Goal: Obtain resource: Download file/media

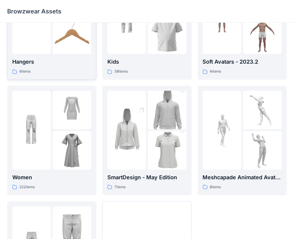
scroll to position [90, 0]
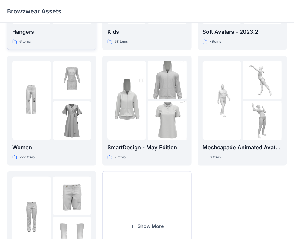
click at [58, 95] on img at bounding box center [72, 80] width 39 height 39
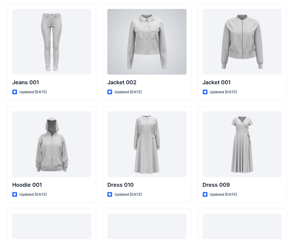
scroll to position [3614, 0]
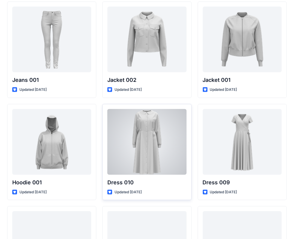
click at [141, 126] on div at bounding box center [146, 142] width 79 height 66
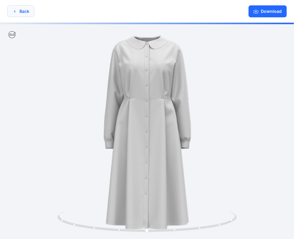
click at [15, 15] on button "Back" at bounding box center [20, 11] width 27 height 12
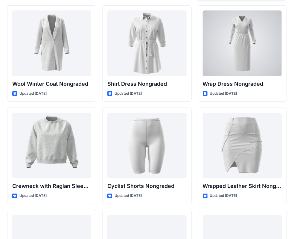
scroll to position [5250, 0]
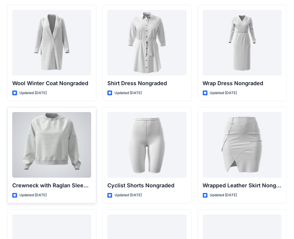
click at [54, 142] on div at bounding box center [51, 145] width 79 height 66
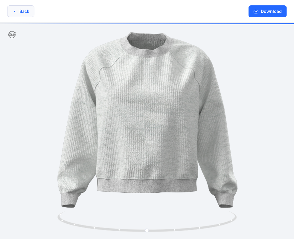
click at [20, 8] on button "Back" at bounding box center [20, 11] width 27 height 12
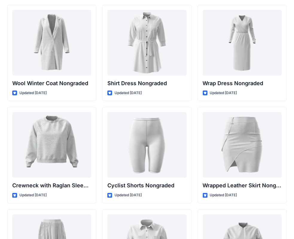
scroll to position [5340, 0]
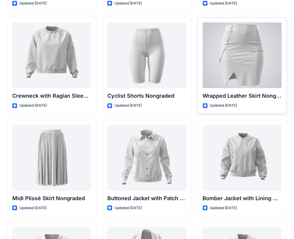
click at [261, 55] on div at bounding box center [242, 55] width 79 height 66
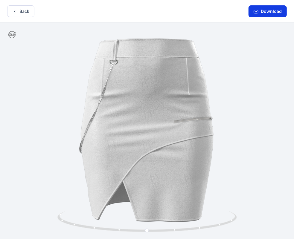
click at [263, 10] on button "Download" at bounding box center [268, 11] width 38 height 12
click at [257, 8] on button "Download" at bounding box center [268, 11] width 38 height 12
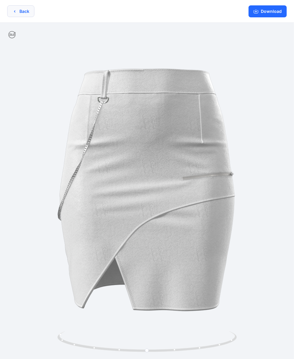
click at [32, 11] on button "Back" at bounding box center [20, 11] width 27 height 12
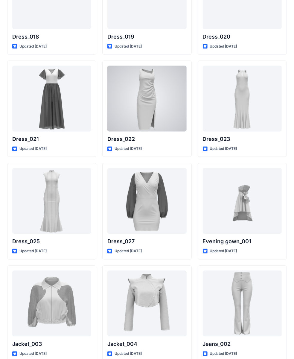
scroll to position [1190, 0]
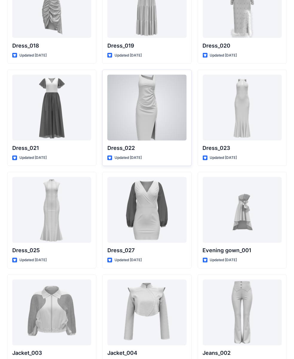
click at [159, 90] on div at bounding box center [146, 108] width 79 height 66
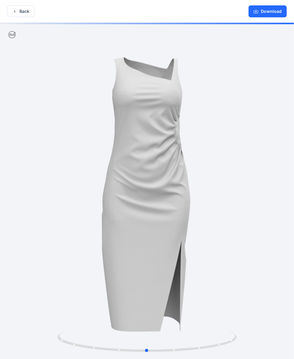
drag, startPoint x: 158, startPoint y: 86, endPoint x: 157, endPoint y: 53, distance: 32.9
click at [157, 53] on div at bounding box center [147, 191] width 294 height 337
click at [259, 13] on button "Download" at bounding box center [268, 11] width 38 height 12
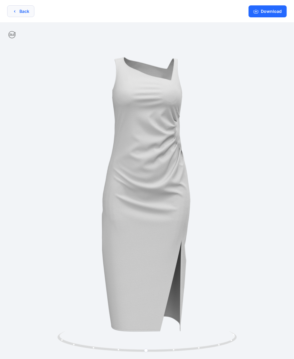
click at [18, 14] on button "Back" at bounding box center [20, 11] width 27 height 12
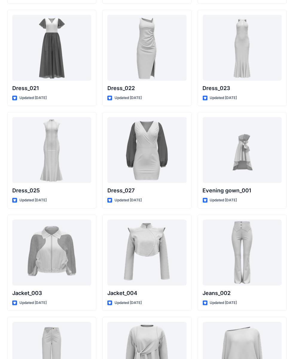
scroll to position [1330, 0]
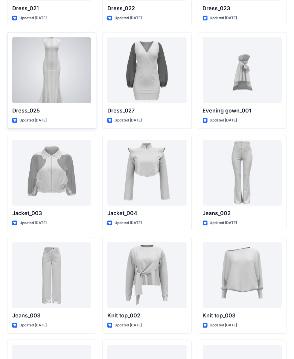
click at [59, 71] on div at bounding box center [51, 70] width 79 height 66
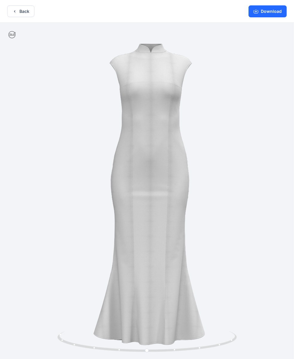
drag, startPoint x: 144, startPoint y: 135, endPoint x: 148, endPoint y: 89, distance: 46.2
click at [148, 89] on img at bounding box center [151, 192] width 320 height 320
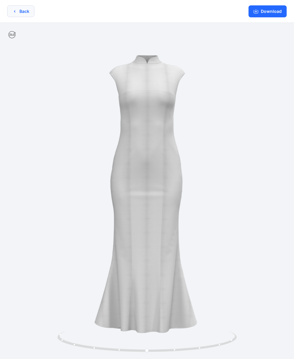
click at [13, 10] on icon "button" at bounding box center [14, 11] width 5 height 5
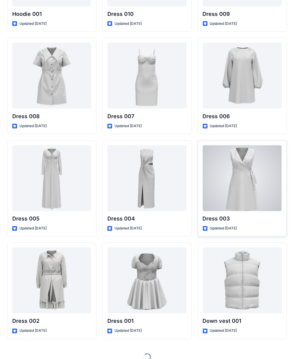
scroll to position [3784, 0]
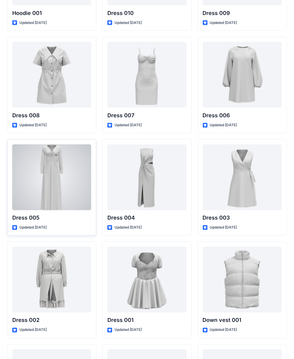
click at [69, 182] on div at bounding box center [51, 177] width 79 height 66
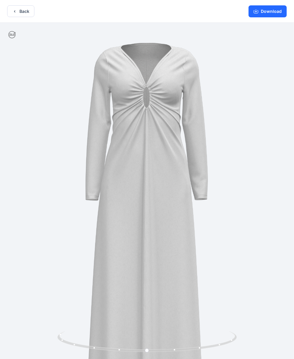
drag, startPoint x: 175, startPoint y: 161, endPoint x: 174, endPoint y: 207, distance: 45.8
click at [174, 207] on img at bounding box center [146, 221] width 396 height 396
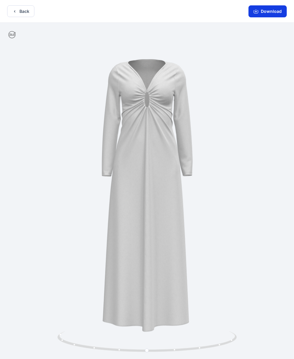
click at [273, 16] on button "Download" at bounding box center [268, 11] width 38 height 12
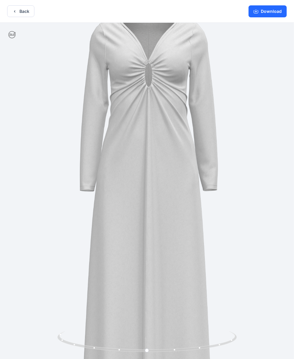
drag, startPoint x: 177, startPoint y: 180, endPoint x: 180, endPoint y: 227, distance: 47.3
click at [180, 227] on img at bounding box center [148, 214] width 447 height 447
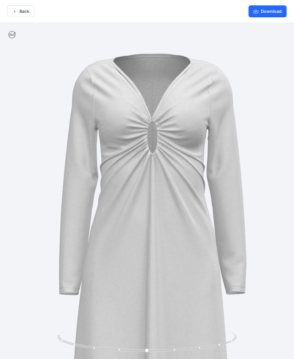
drag, startPoint x: 158, startPoint y: 150, endPoint x: 160, endPoint y: 192, distance: 42.2
click at [160, 192] on img at bounding box center [152, 326] width 607 height 607
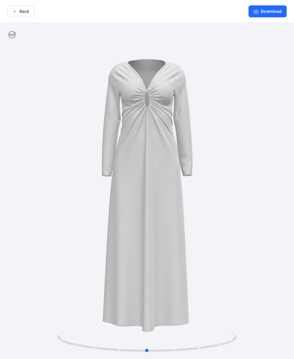
drag, startPoint x: 160, startPoint y: 190, endPoint x: 161, endPoint y: 183, distance: 6.9
click at [161, 183] on div at bounding box center [147, 191] width 294 height 337
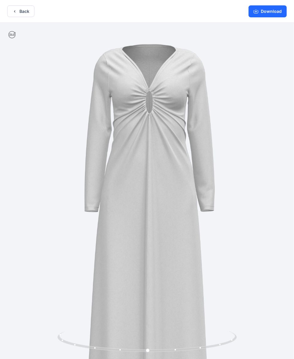
drag, startPoint x: 161, startPoint y: 195, endPoint x: 161, endPoint y: 236, distance: 40.4
click at [161, 236] on img at bounding box center [149, 234] width 422 height 422
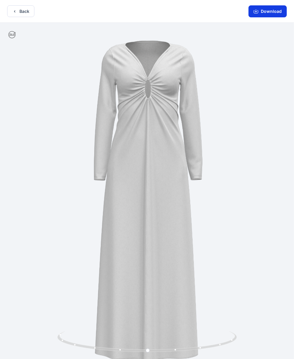
click at [274, 13] on button "Download" at bounding box center [268, 11] width 38 height 12
